Goal: Task Accomplishment & Management: Manage account settings

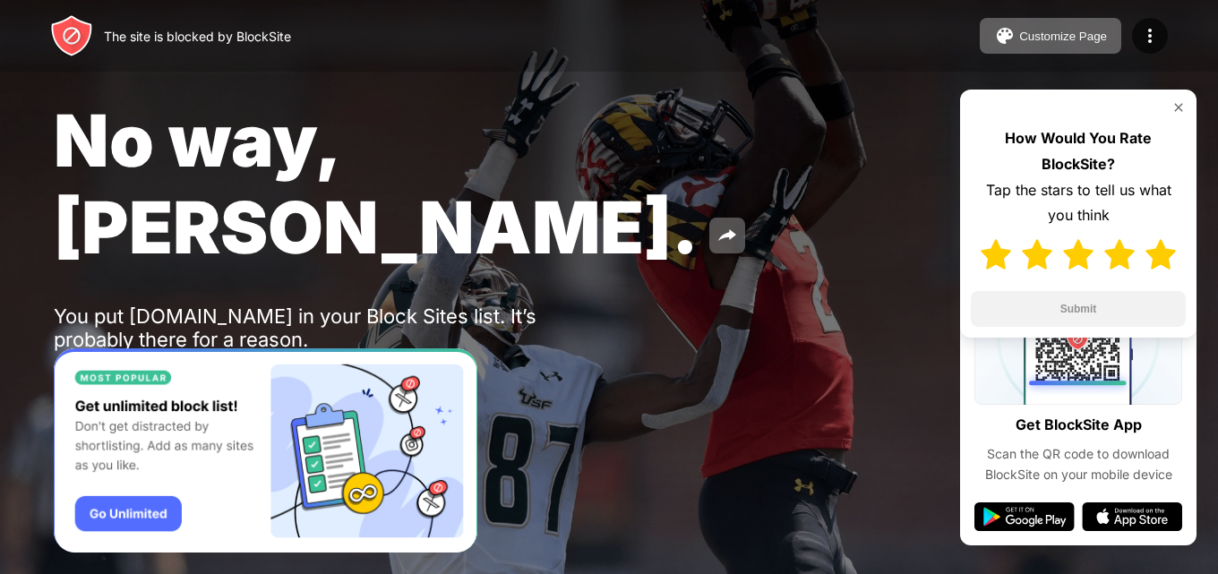
click at [1154, 262] on img at bounding box center [1160, 254] width 30 height 30
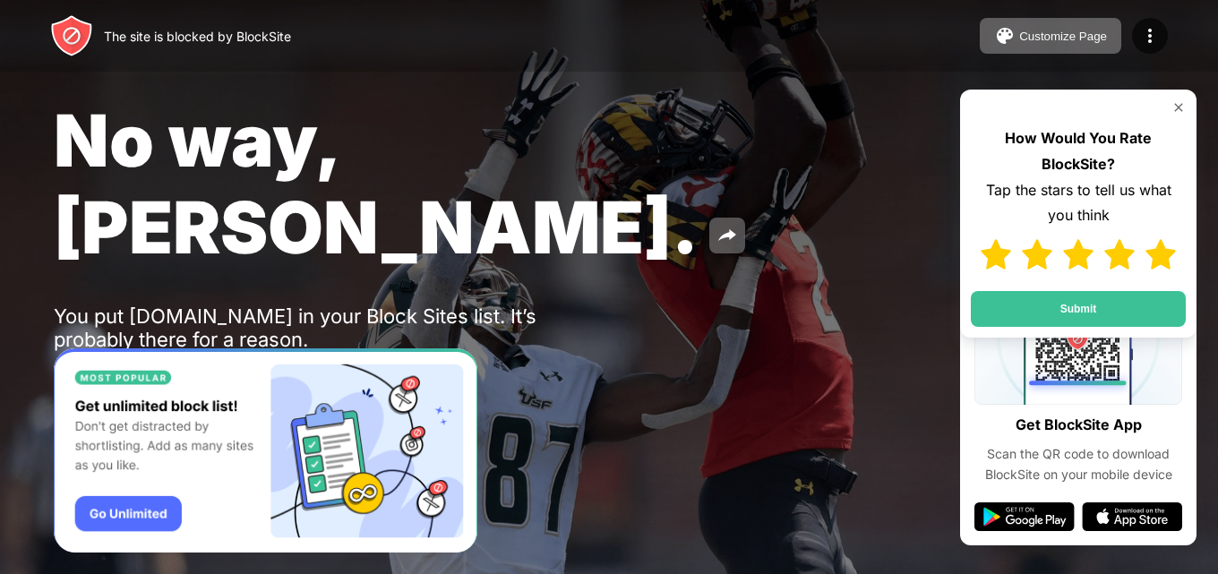
click at [1136, 304] on button "Submit" at bounding box center [1078, 309] width 215 height 36
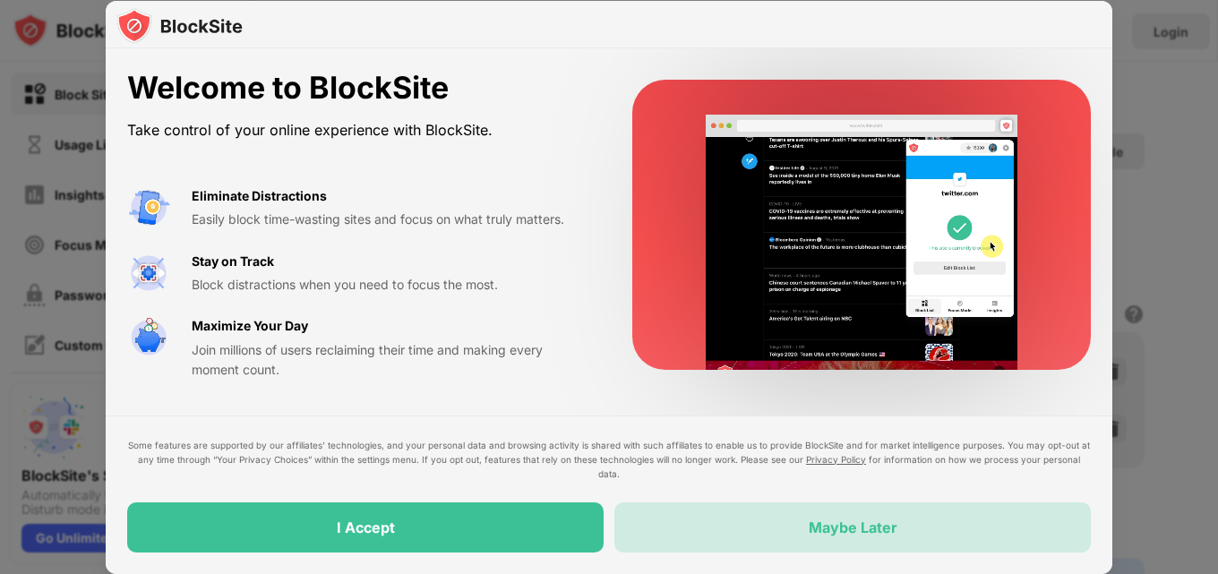
click at [862, 529] on div "Maybe Later" at bounding box center [852, 527] width 89 height 18
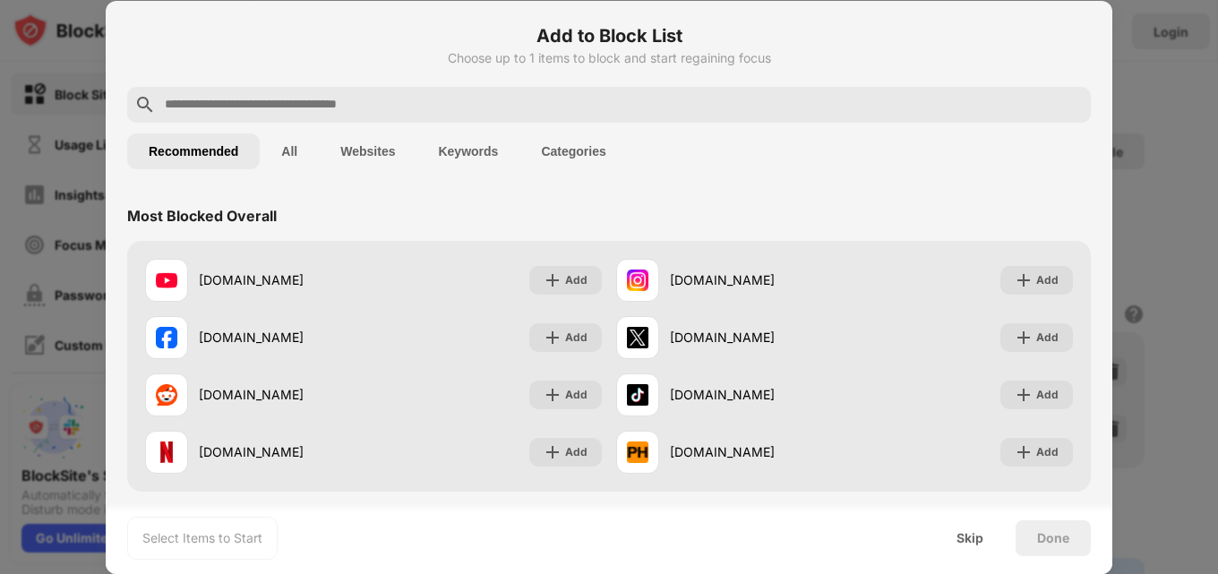
click at [1148, 194] on div at bounding box center [609, 287] width 1218 height 574
click at [1146, 255] on div at bounding box center [609, 287] width 1218 height 574
click at [979, 536] on div "Skip" at bounding box center [969, 538] width 27 height 14
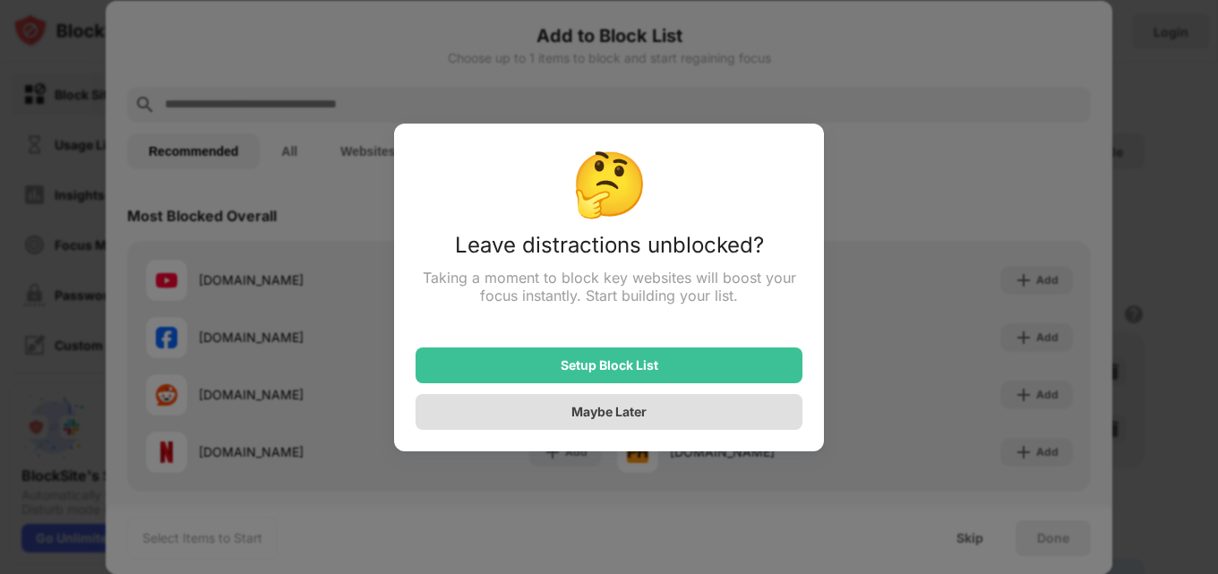
click at [620, 423] on div "Maybe Later" at bounding box center [608, 412] width 387 height 36
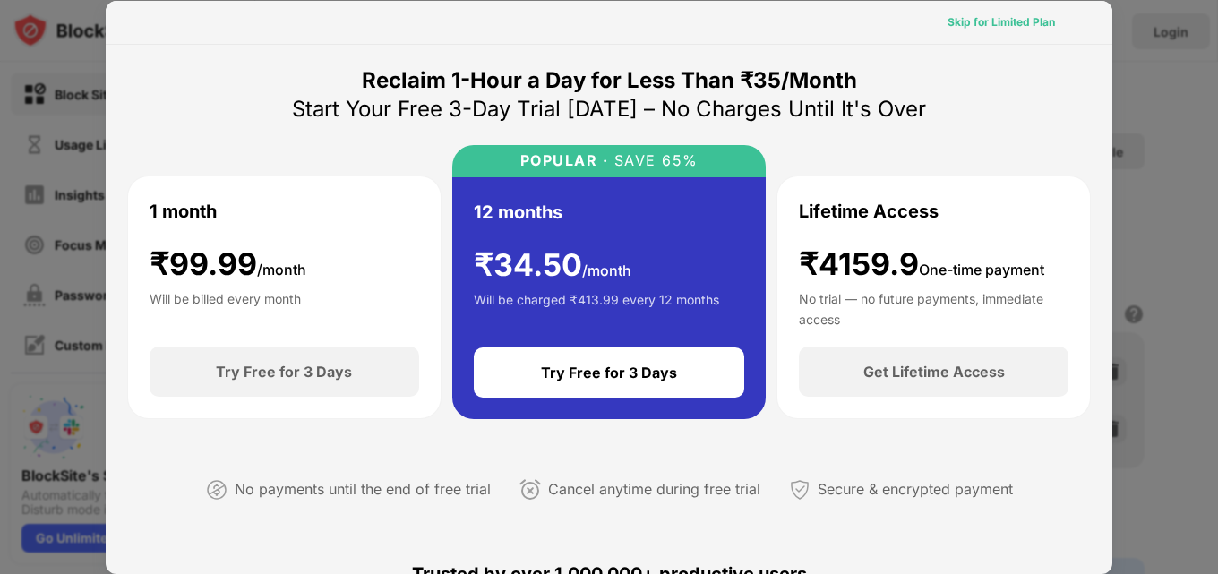
click at [1002, 23] on div "Skip for Limited Plan" at bounding box center [1000, 22] width 107 height 18
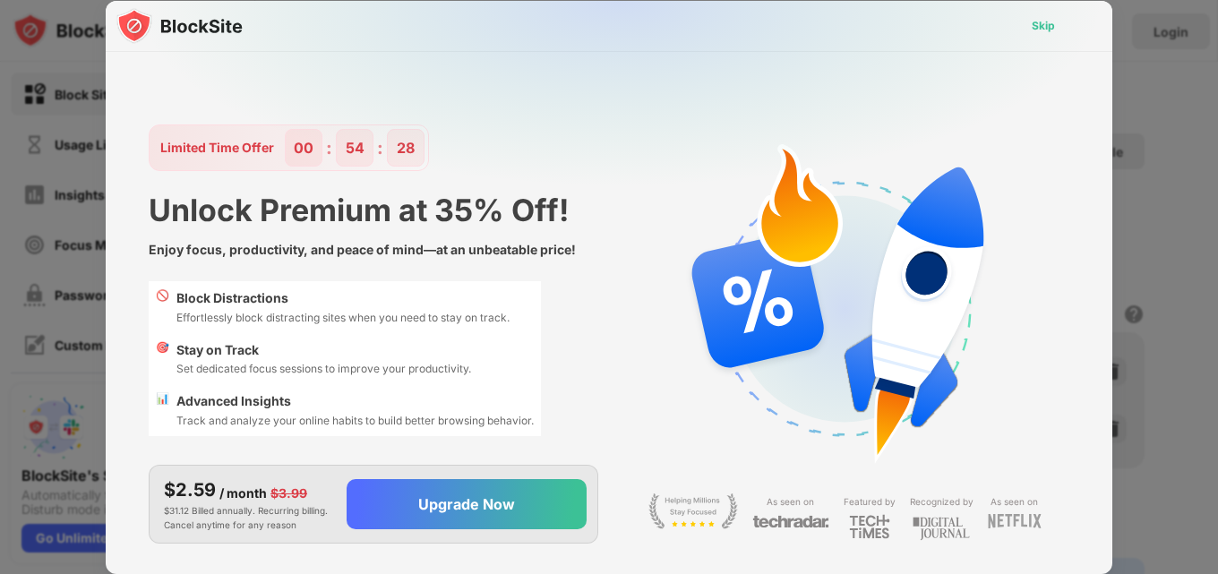
click at [1049, 34] on div "Skip" at bounding box center [1042, 26] width 23 height 18
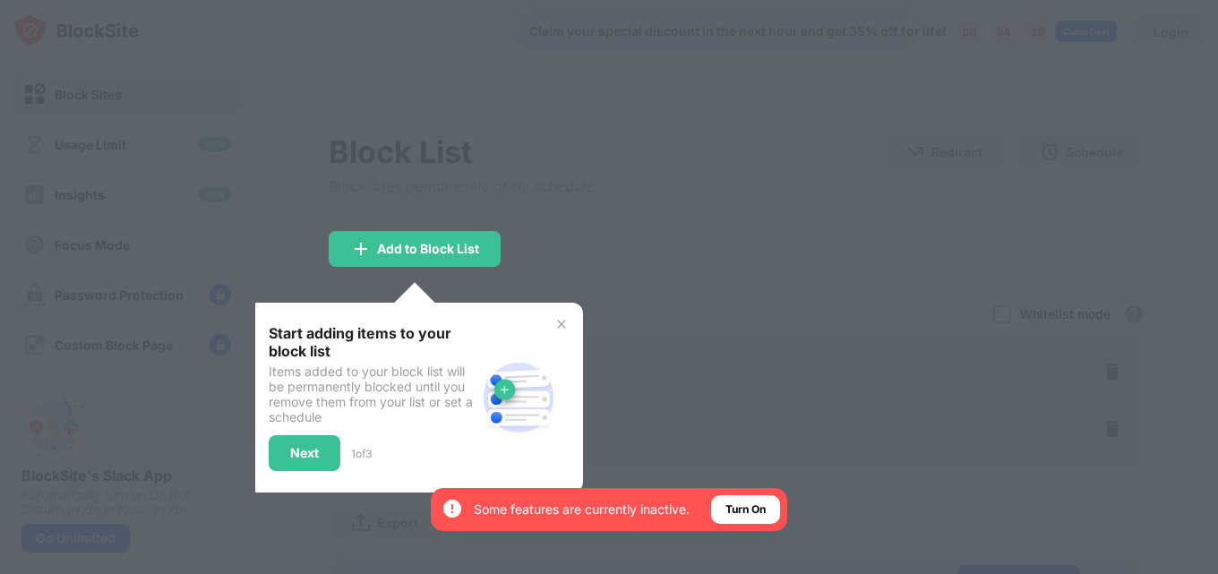
click at [567, 322] on img at bounding box center [561, 324] width 14 height 14
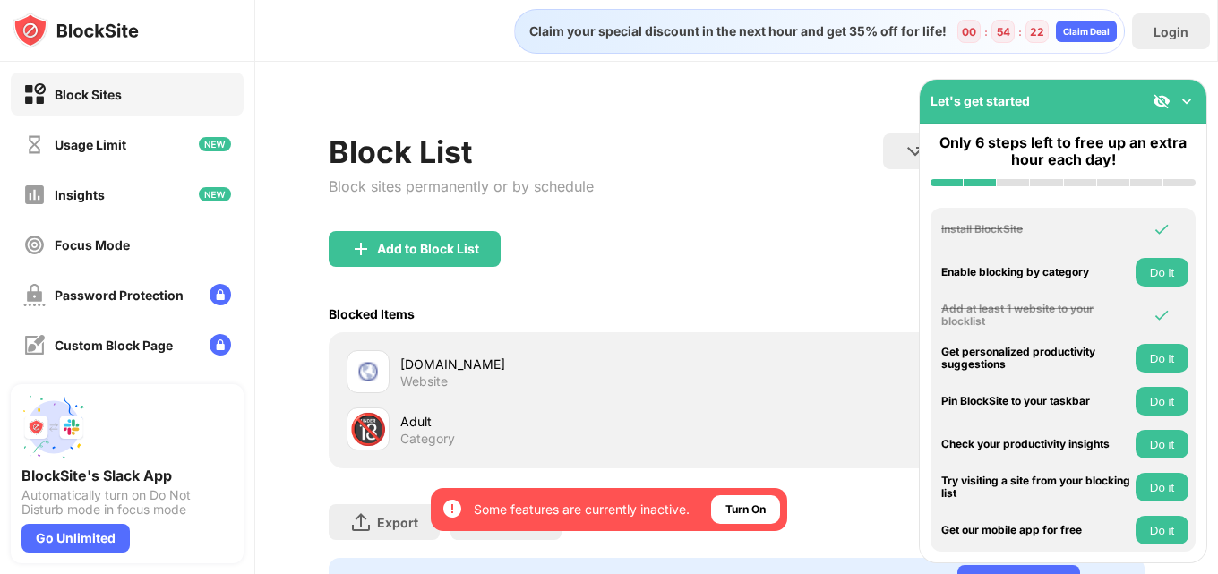
click at [722, 359] on div "[DOMAIN_NAME]" at bounding box center [568, 364] width 337 height 19
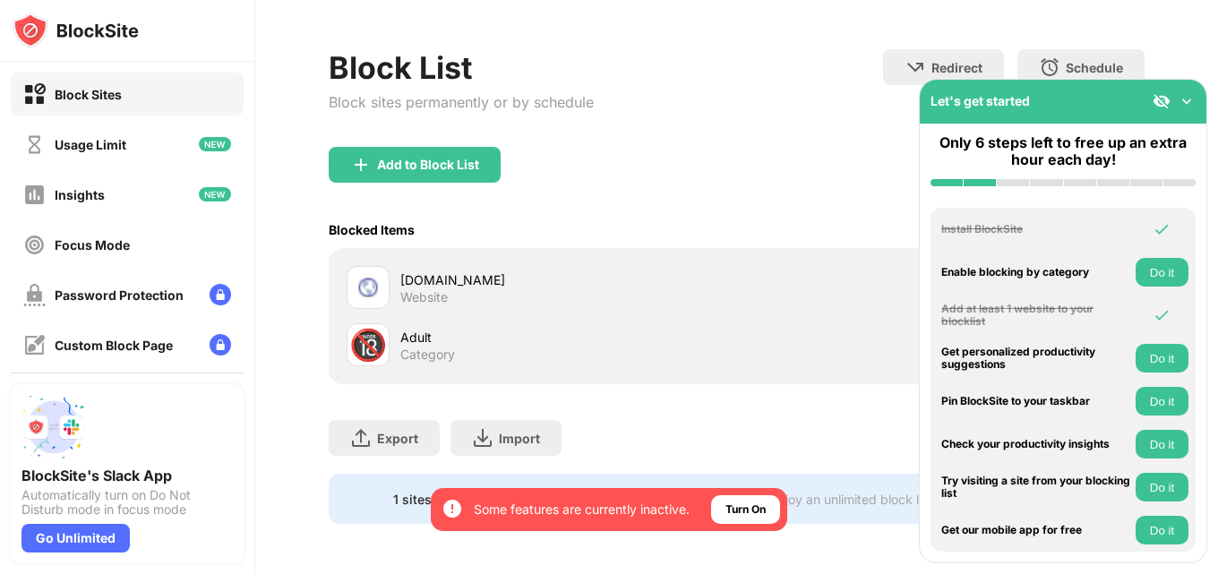
scroll to position [98, 0]
click at [398, 492] on div "1 sites left to add to your block list." at bounding box center [498, 499] width 210 height 15
click at [1189, 100] on img at bounding box center [1186, 101] width 18 height 18
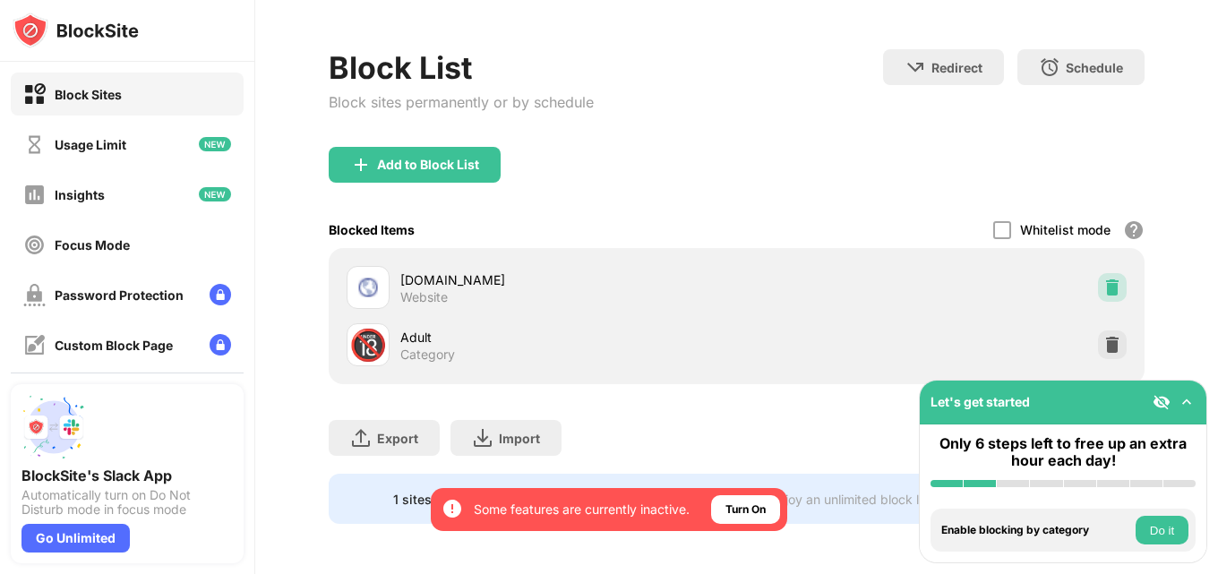
click at [1105, 278] on img at bounding box center [1112, 287] width 18 height 18
